Goal: Communication & Community: Answer question/provide support

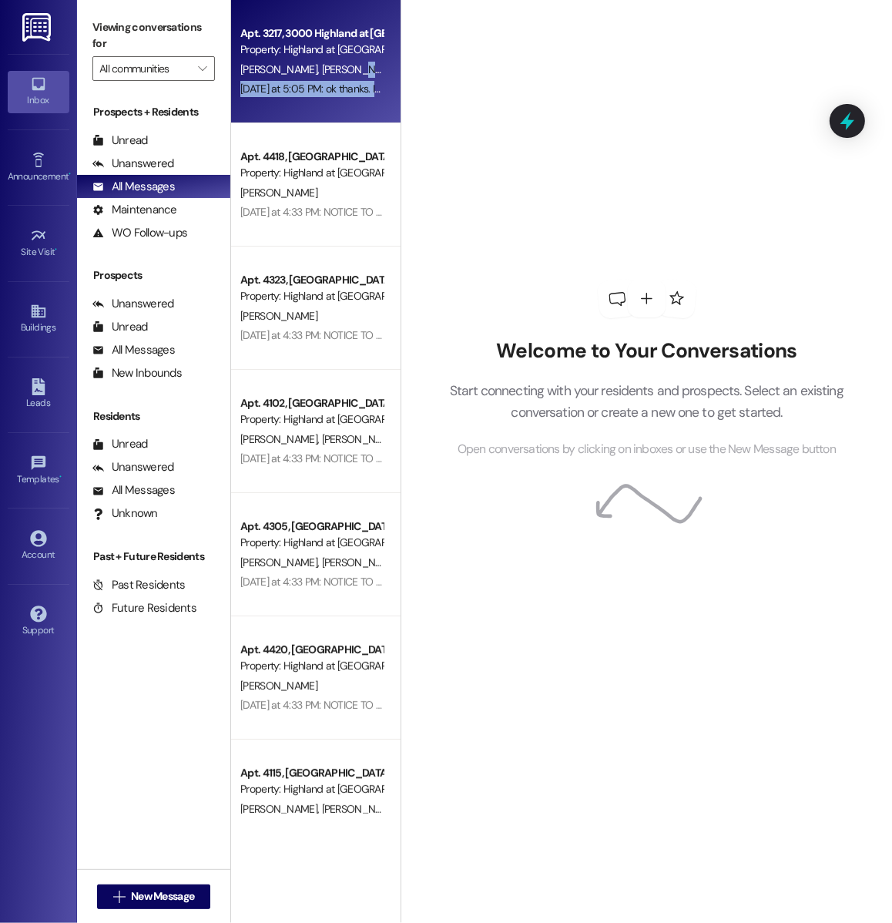
drag, startPoint x: 394, startPoint y: 74, endPoint x: 394, endPoint y: 86, distance: 12.3
click at [394, 86] on div "Apt. 3217, 3000 Highland at Spring Hill Property: Highland at Spring Hill C. Sm…" at bounding box center [315, 61] width 169 height 123
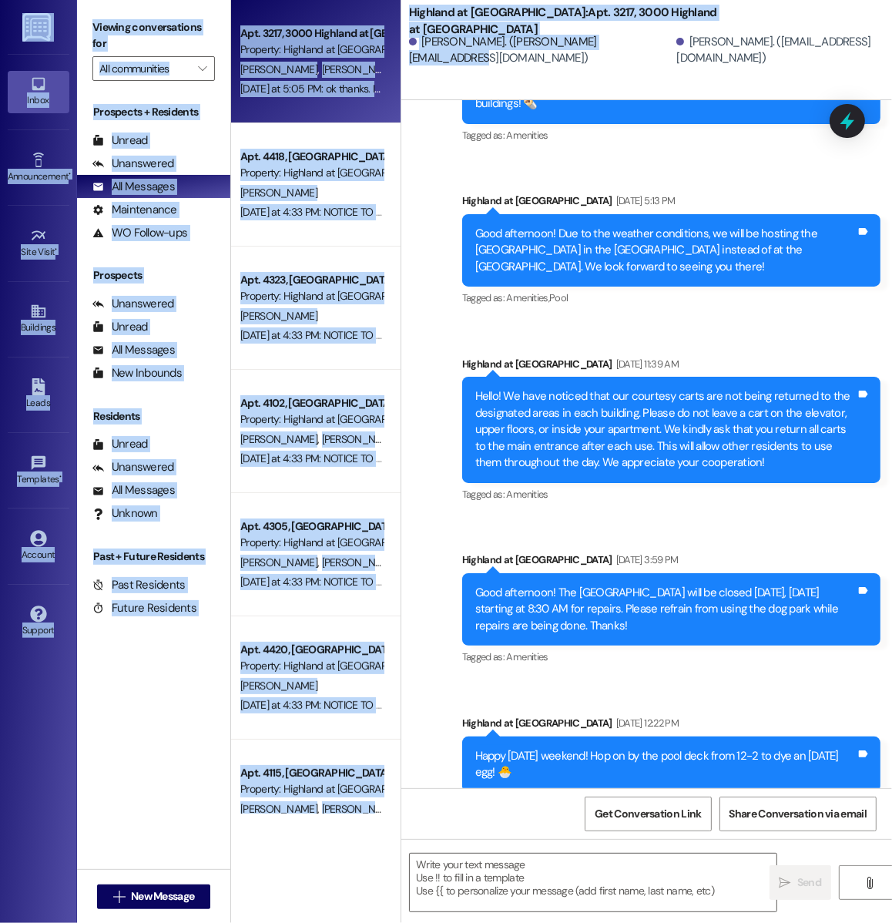
drag, startPoint x: 400, startPoint y: 92, endPoint x: 390, endPoint y: -65, distance: 158.2
click at [390, 0] on html "Inbox Go to Inbox Announcement • Send A Text Announcement Site Visit • Go to Si…" at bounding box center [446, 461] width 892 height 923
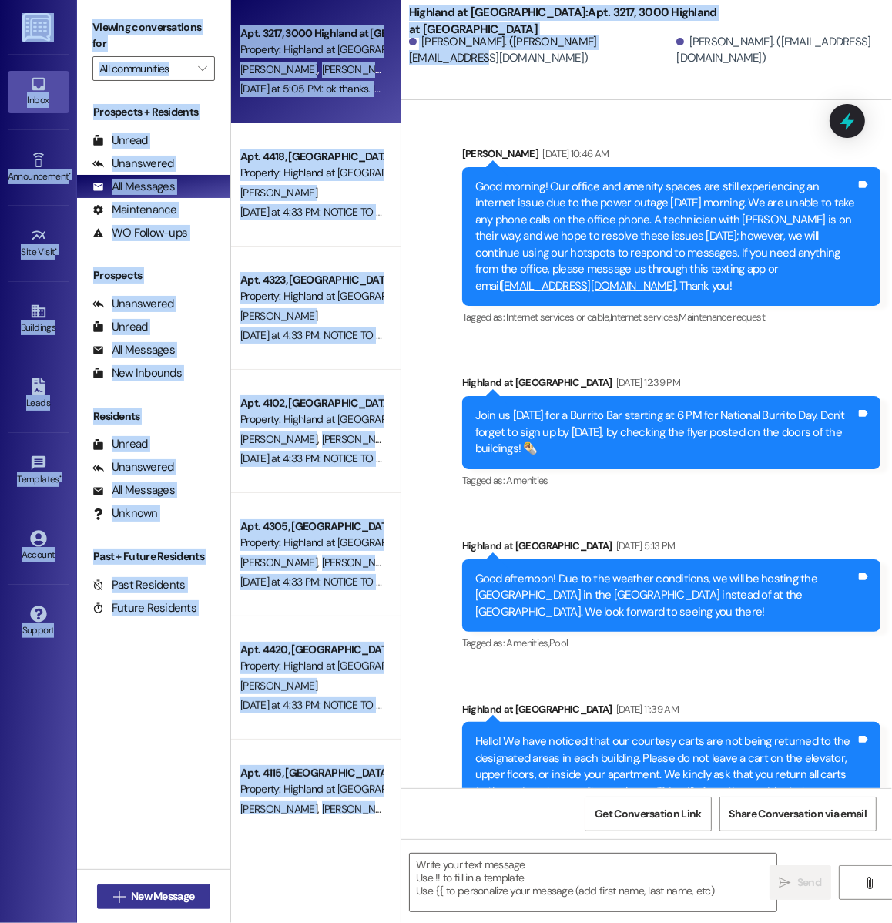
click at [146, 899] on span "New Message" at bounding box center [162, 896] width 63 height 16
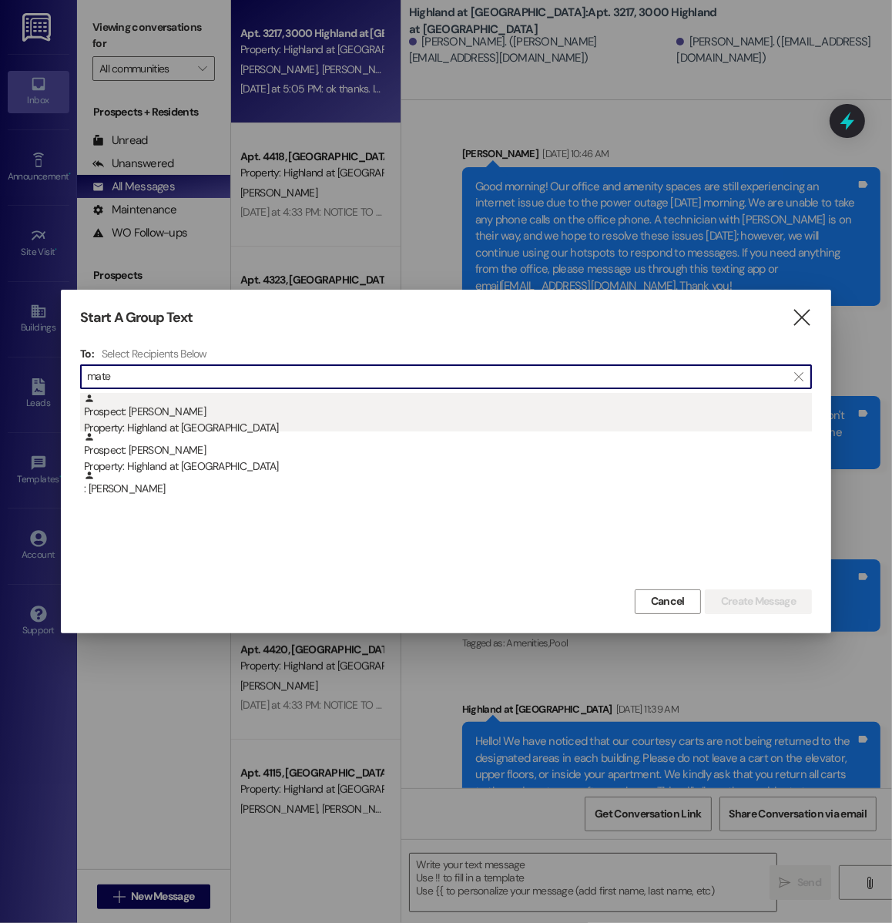
type input "mate"
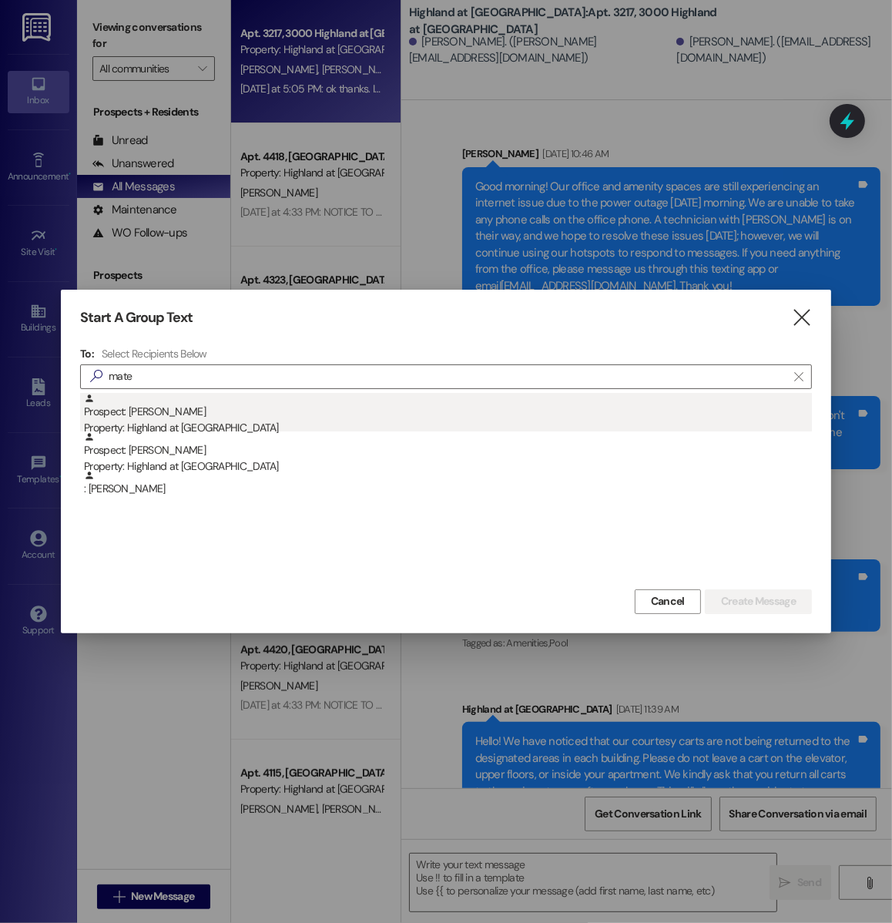
click at [226, 430] on div "Property: Highland at [GEOGRAPHIC_DATA]" at bounding box center [448, 428] width 728 height 16
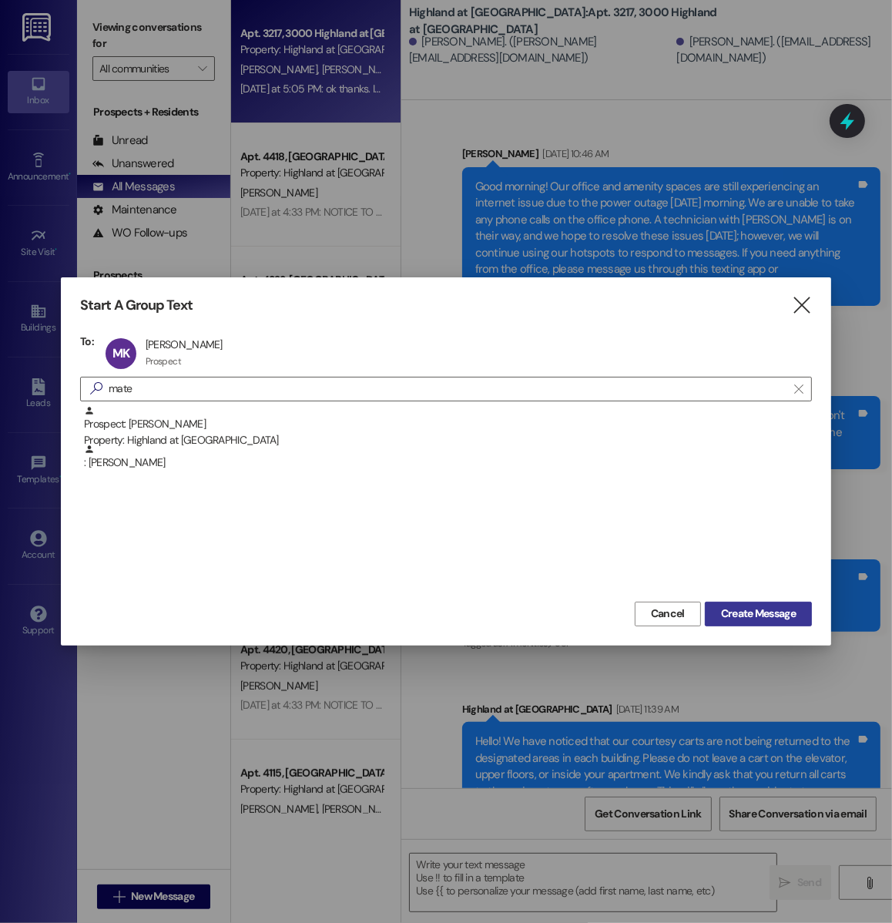
click at [729, 611] on span "Create Message" at bounding box center [758, 613] width 75 height 16
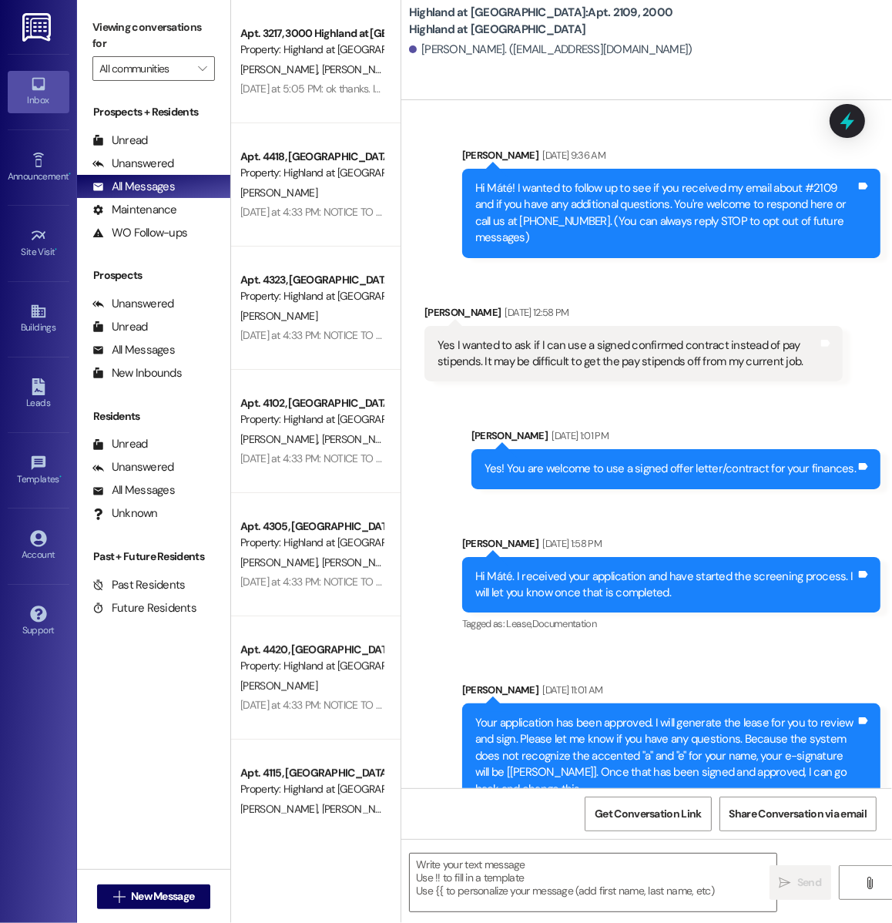
scroll to position [571, 0]
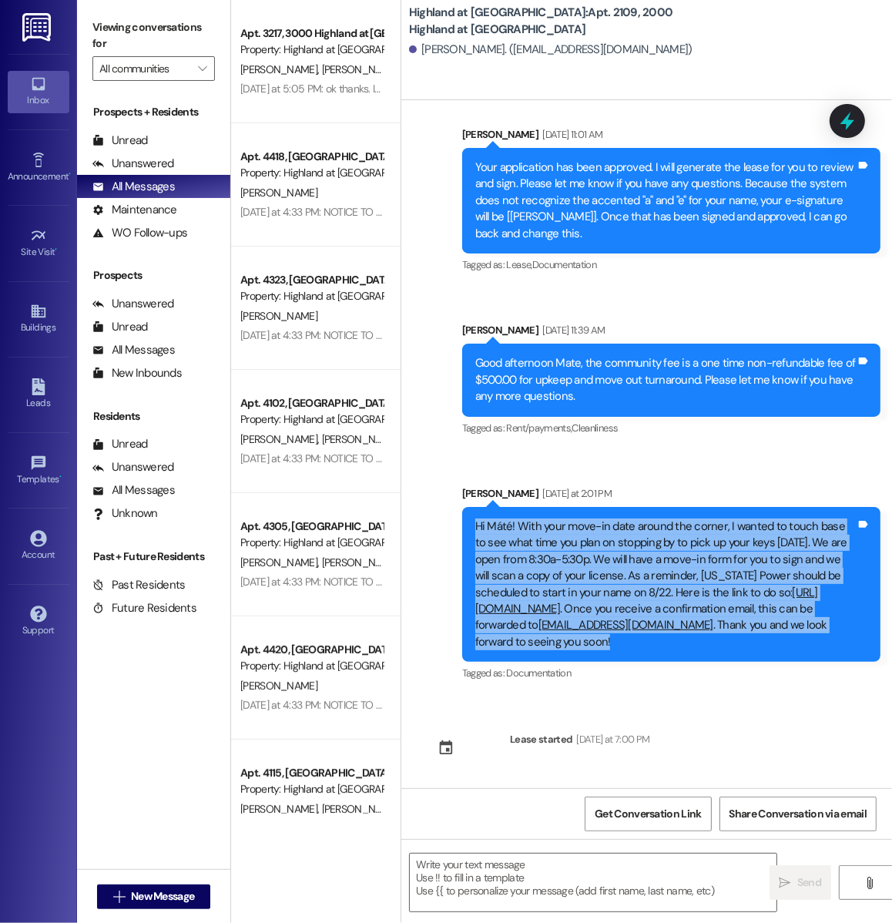
drag, startPoint x: 474, startPoint y: 507, endPoint x: 647, endPoint y: 655, distance: 227.2
click at [647, 655] on div "Hi Máté! With your move-in date around the corner, I wanted to touch base to se…" at bounding box center [671, 584] width 418 height 155
copy div "Hi Máté! With your move-in date around the corner, I wanted to touch base to se…"
click at [526, 541] on div "Hi Máté! With your move-in date around the corner, I wanted to touch base to se…" at bounding box center [665, 584] width 380 height 132
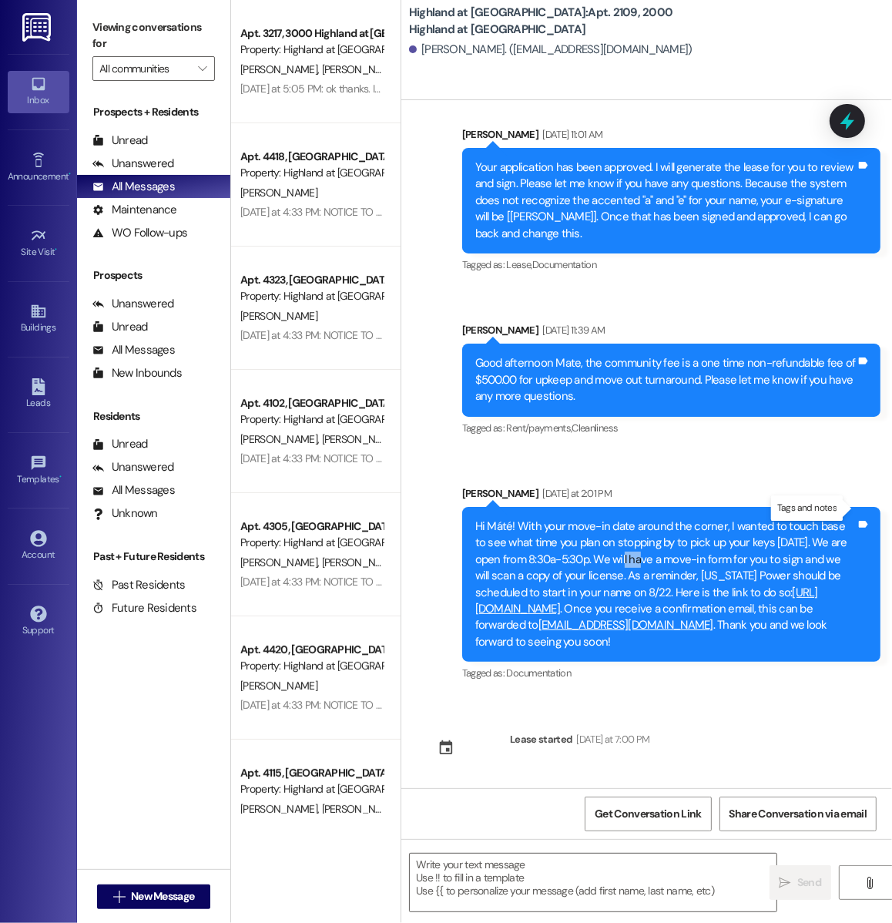
click at [622, 538] on div "Hi Máté! With your move-in date around the corner, I wanted to touch base to se…" at bounding box center [665, 584] width 380 height 132
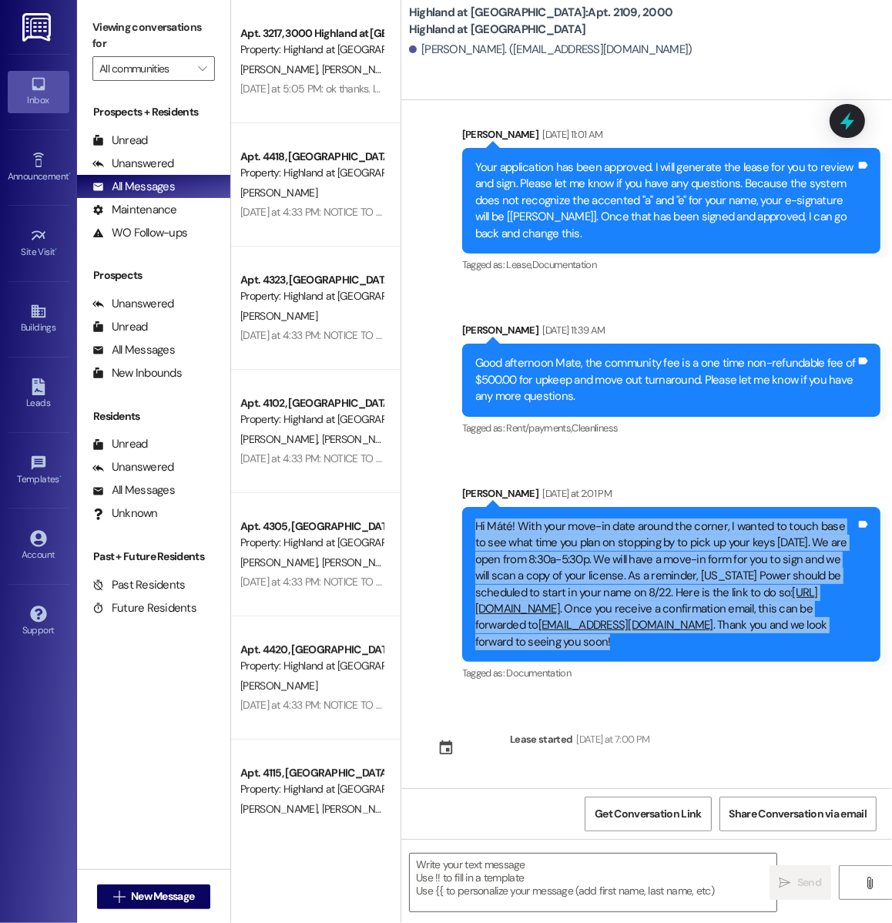
drag, startPoint x: 476, startPoint y: 507, endPoint x: 576, endPoint y: 641, distance: 166.7
click at [576, 641] on div "Hi Máté! With your move-in date around the corner, I wanted to touch base to se…" at bounding box center [665, 584] width 380 height 132
copy div "Hi Máté! With your move-in date around the corner, I wanted to touch base to se…"
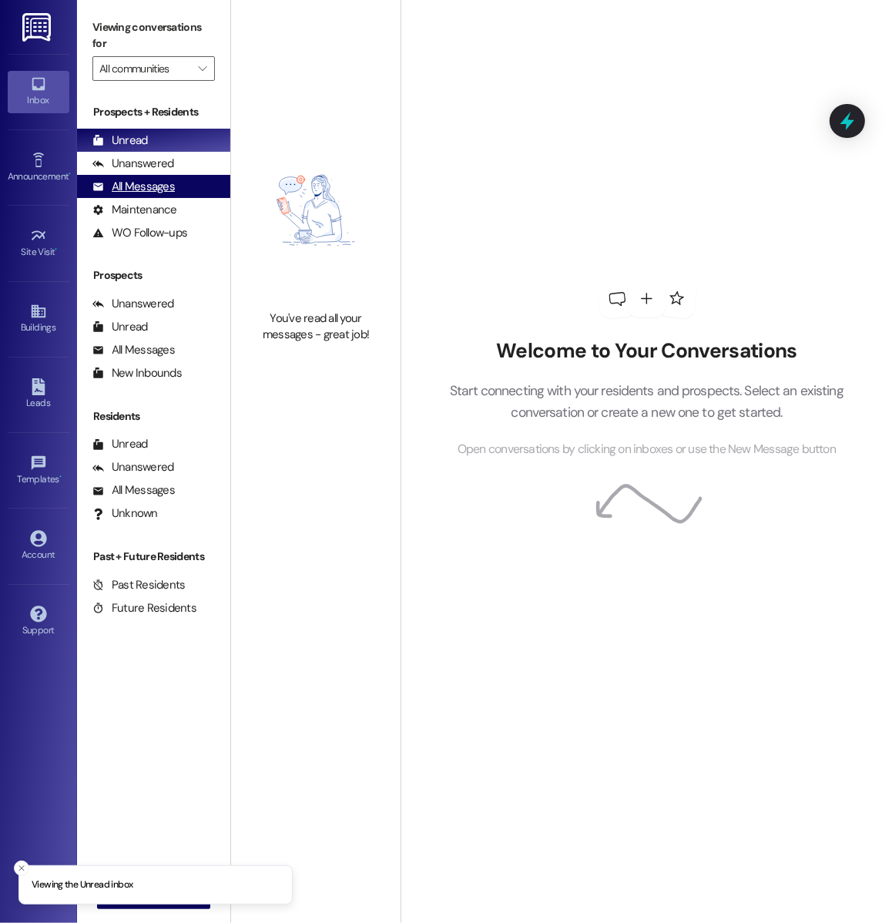
click at [185, 181] on div "All Messages (undefined)" at bounding box center [153, 186] width 153 height 23
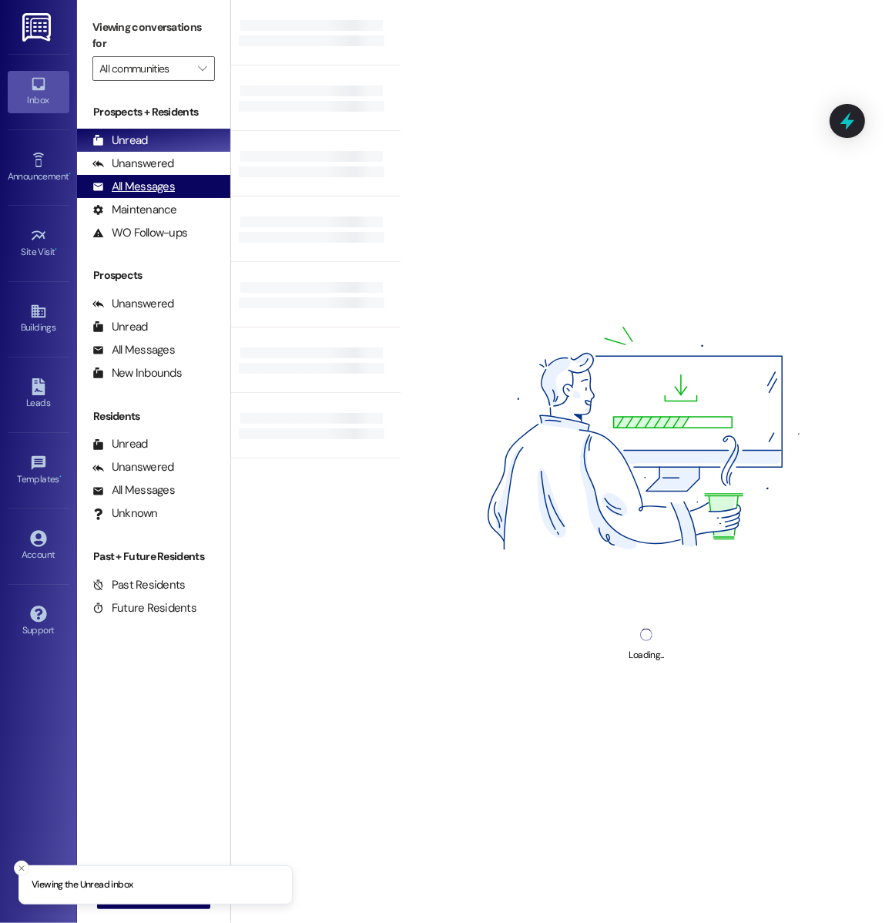
click at [170, 177] on div "All Messages (undefined)" at bounding box center [153, 186] width 153 height 23
